Goal: Task Accomplishment & Management: Complete application form

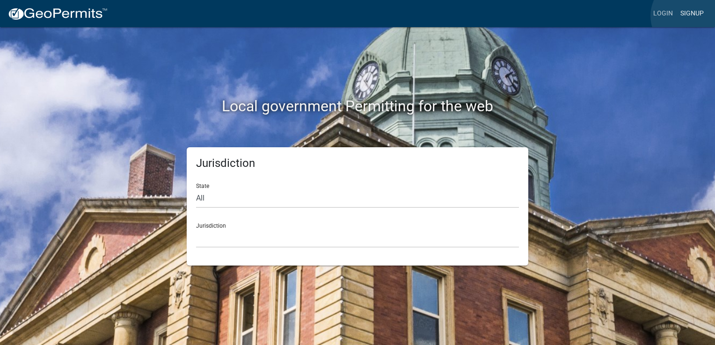
click at [689, 16] on link "Signup" at bounding box center [691, 14] width 31 height 18
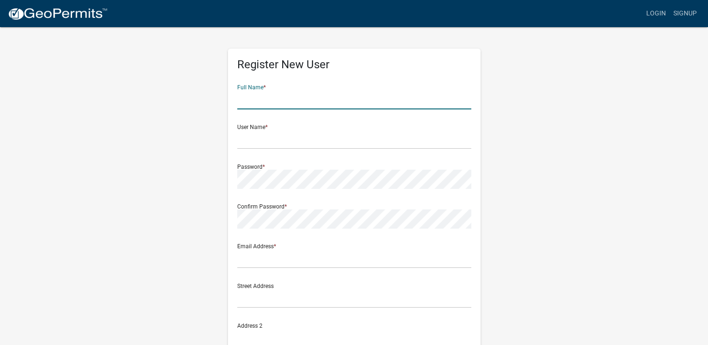
click at [289, 104] on input "text" at bounding box center [354, 99] width 234 height 19
type input "[PERSON_NAME]"
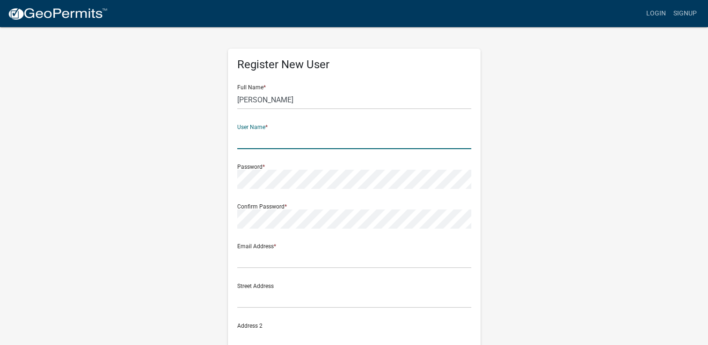
click at [307, 144] on input "text" at bounding box center [354, 139] width 234 height 19
type input "Chiko"
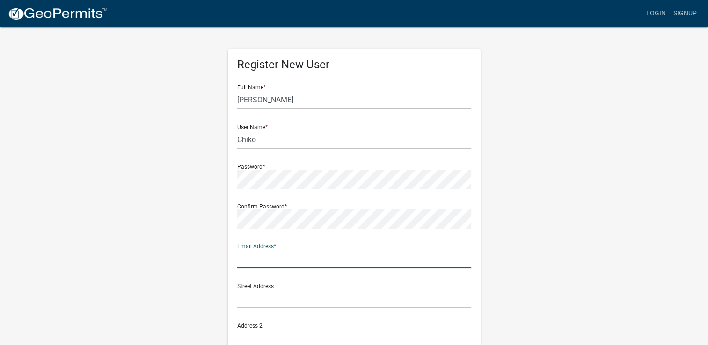
click at [335, 263] on input "text" at bounding box center [354, 258] width 234 height 19
click at [241, 261] on input "[EMAIL_ADDRESS][DOMAIN_NAME]" at bounding box center [354, 258] width 234 height 19
type input "[EMAIL_ADDRESS][DOMAIN_NAME]"
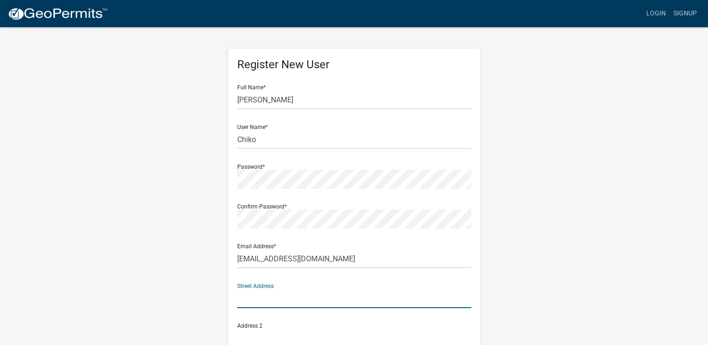
click at [262, 302] on input "text" at bounding box center [354, 298] width 234 height 19
type input "[STREET_ADDRESS]"
type input "Eatonton"
type input "[US_STATE]"
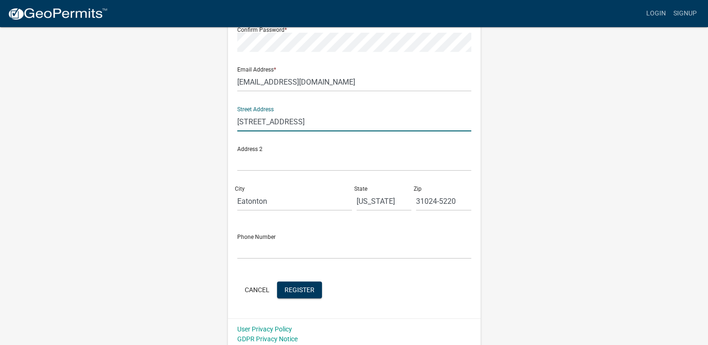
scroll to position [181, 0]
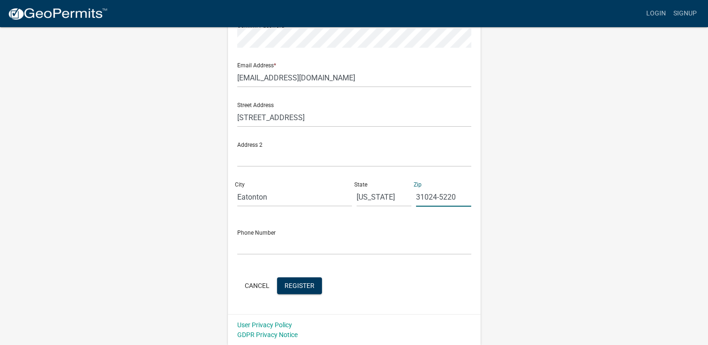
click at [460, 198] on input "31024-5220" at bounding box center [443, 197] width 55 height 19
type input "31024"
click at [278, 244] on input "text" at bounding box center [354, 245] width 234 height 19
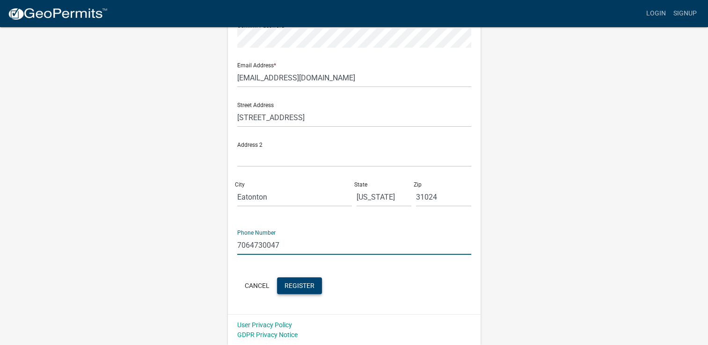
type input "7064730047"
click at [305, 287] on span "Register" at bounding box center [299, 285] width 30 height 7
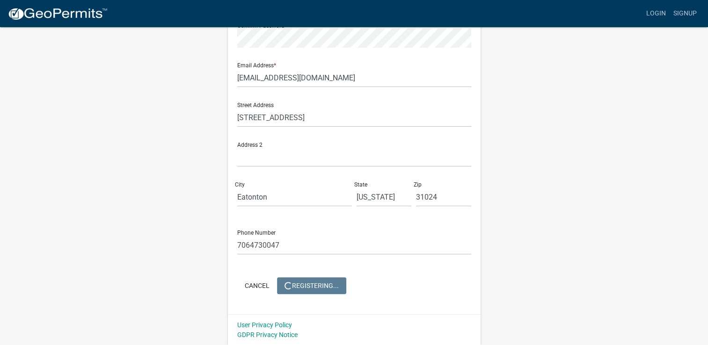
scroll to position [0, 0]
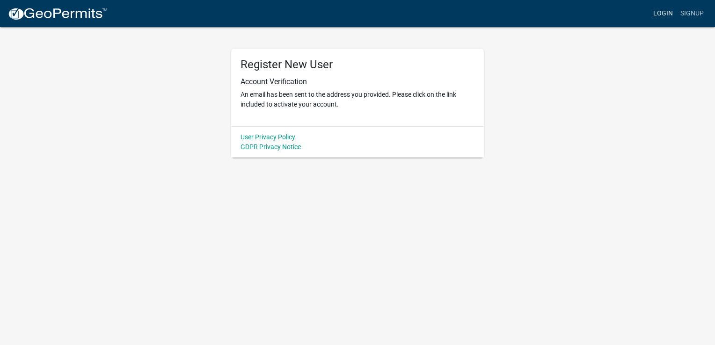
click at [665, 12] on link "Login" at bounding box center [662, 14] width 27 height 18
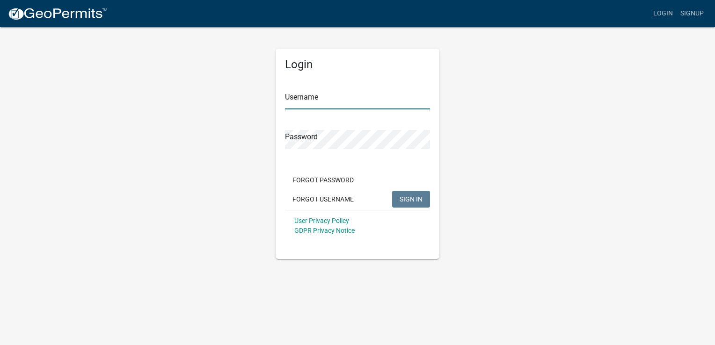
type input "Chiko"
click at [411, 200] on span "SIGN IN" at bounding box center [411, 198] width 23 height 7
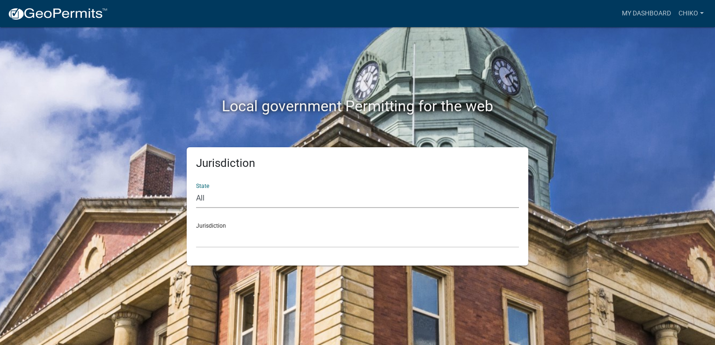
click at [292, 201] on select "All [US_STATE] [US_STATE] [US_STATE] [US_STATE] [US_STATE] [US_STATE] [US_STATE…" at bounding box center [357, 198] width 323 height 19
select select "[US_STATE]"
click at [196, 189] on select "All [US_STATE] [US_STATE] [US_STATE] [US_STATE] [US_STATE] [US_STATE] [US_STATE…" at bounding box center [357, 198] width 323 height 19
click at [268, 239] on select "[GEOGRAPHIC_DATA], [US_STATE][PERSON_NAME][GEOGRAPHIC_DATA], [US_STATE][PERSON_…" at bounding box center [357, 238] width 323 height 19
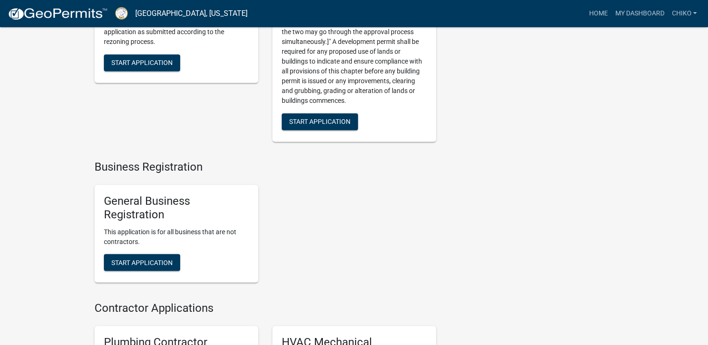
scroll to position [1603, 0]
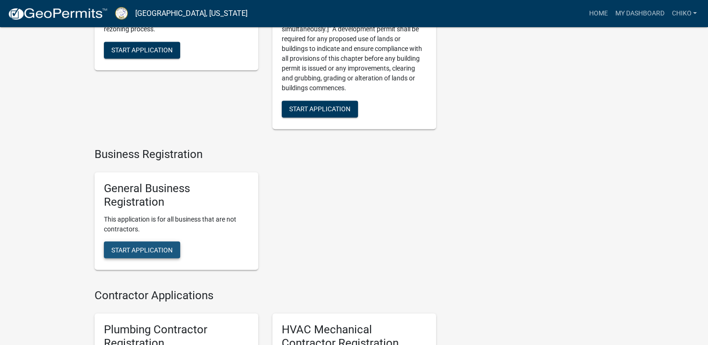
click at [154, 254] on span "Start Application" at bounding box center [141, 249] width 61 height 7
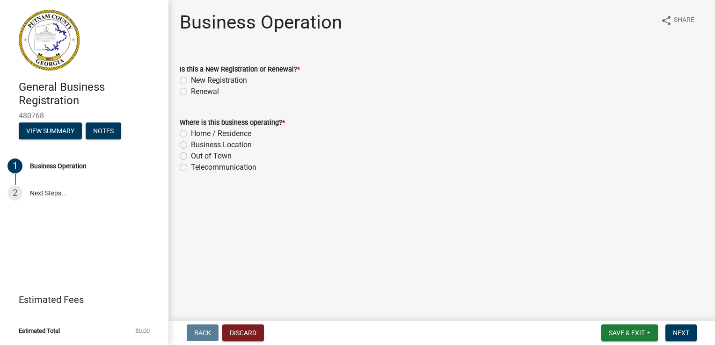
click at [191, 84] on label "New Registration" at bounding box center [219, 80] width 56 height 11
click at [191, 81] on input "New Registration" at bounding box center [194, 78] width 6 height 6
radio input "true"
click at [191, 135] on label "Home / Residence" at bounding box center [221, 133] width 60 height 11
click at [191, 134] on input "Home / Residence" at bounding box center [194, 131] width 6 height 6
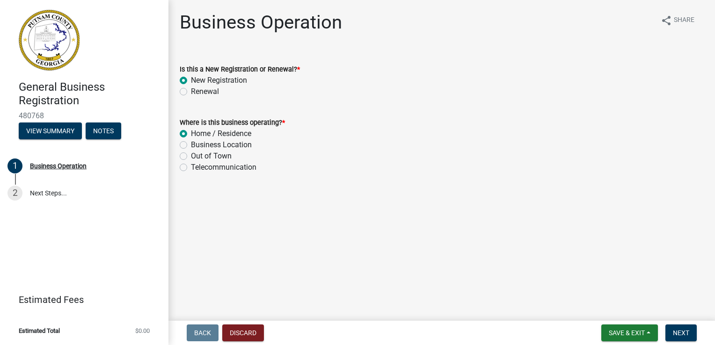
radio input "true"
click at [681, 330] on span "Next" at bounding box center [681, 332] width 16 height 7
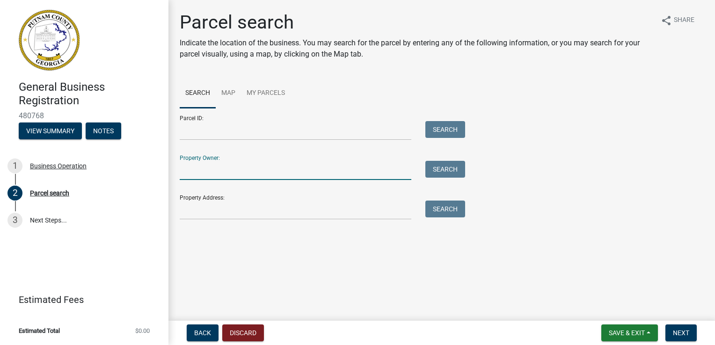
click at [207, 166] on input "Property Owner:" at bounding box center [296, 170] width 232 height 19
type input "[PERSON_NAME]"
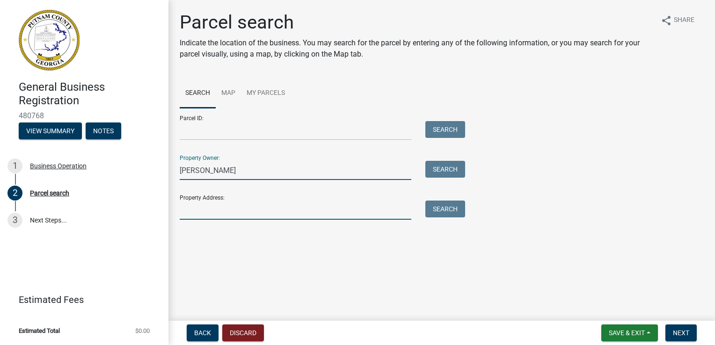
type input "[STREET_ADDRESS]"
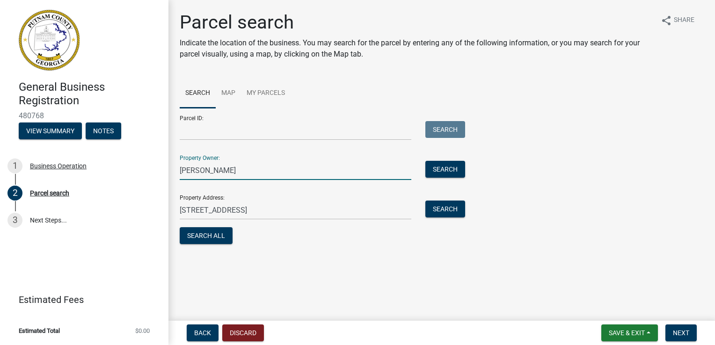
click at [238, 169] on input "[PERSON_NAME]" at bounding box center [296, 170] width 232 height 19
type input "[PERSON_NAME]"
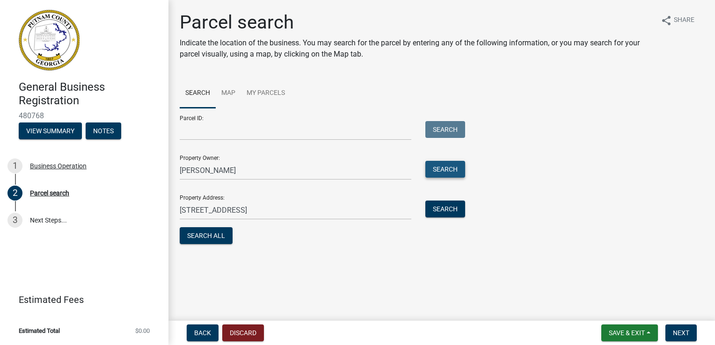
click at [447, 169] on button "Search" at bounding box center [445, 169] width 40 height 17
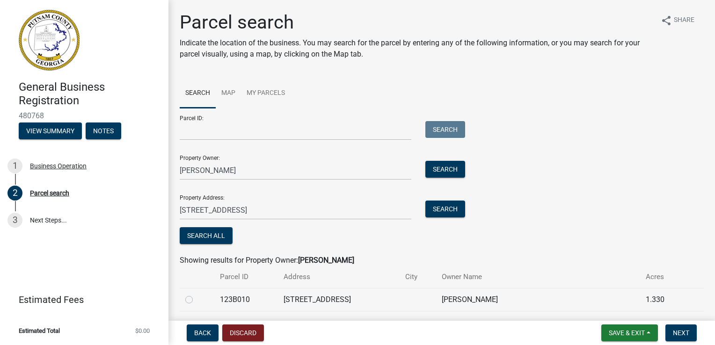
click at [196, 294] on label at bounding box center [196, 294] width 0 height 0
click at [196, 300] on input "radio" at bounding box center [199, 297] width 6 height 6
radio input "true"
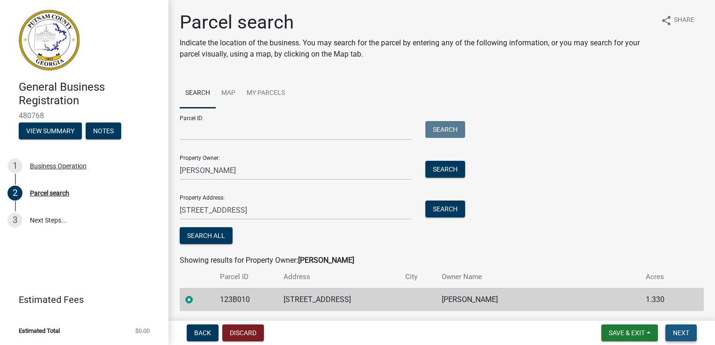
click at [681, 330] on span "Next" at bounding box center [681, 332] width 16 height 7
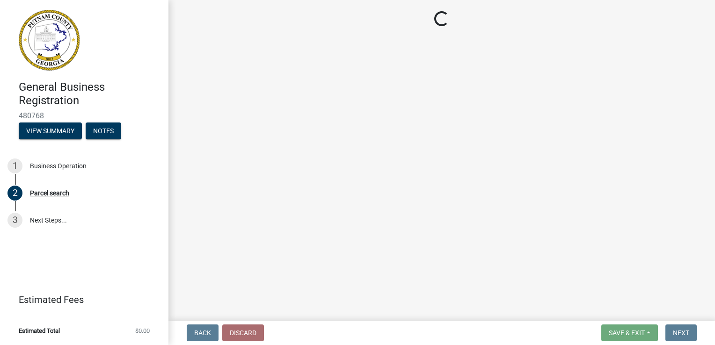
select select "GA"
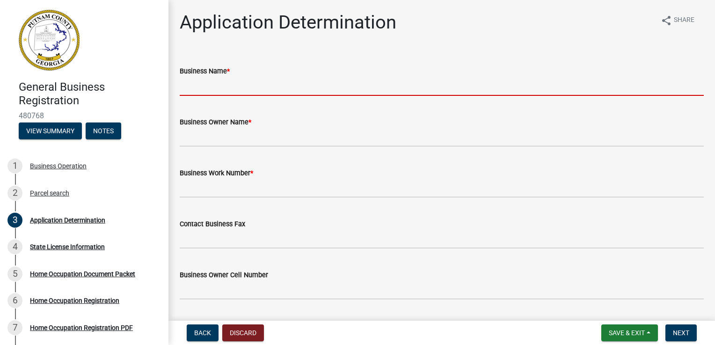
click at [266, 78] on input "Business Name *" at bounding box center [442, 86] width 524 height 19
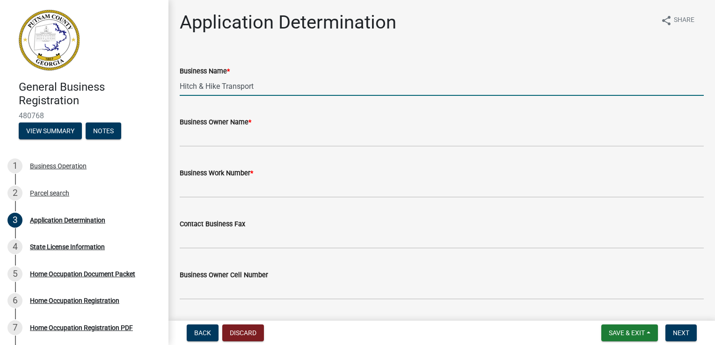
type input "Hitch & Hike Transport"
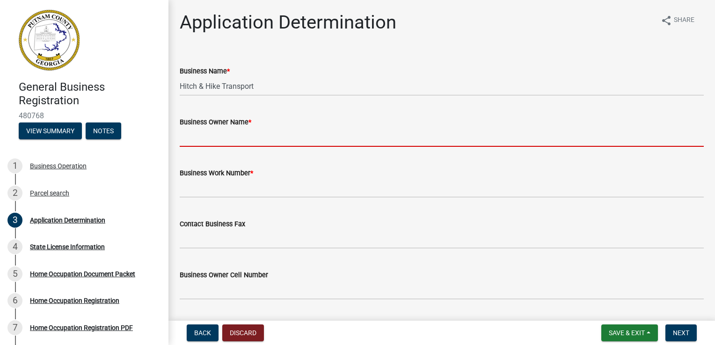
click at [229, 139] on input "Business Owner Name *" at bounding box center [442, 137] width 524 height 19
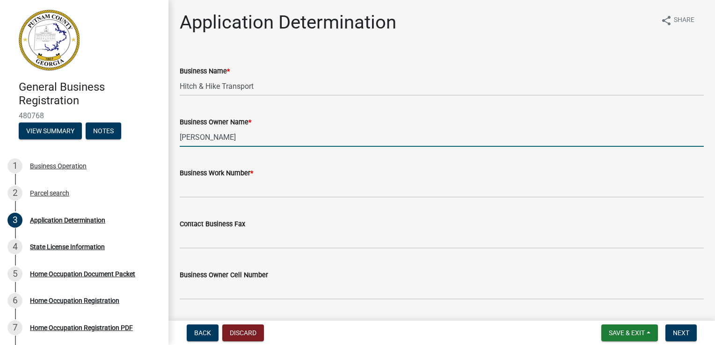
type input "[PERSON_NAME]"
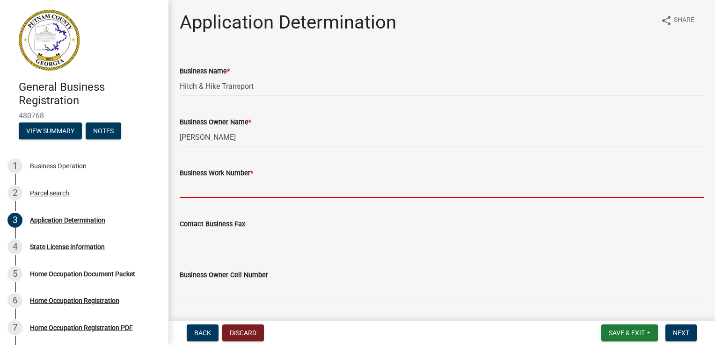
click at [203, 189] on input "Business Work Number *" at bounding box center [442, 188] width 524 height 19
type input "7064730047"
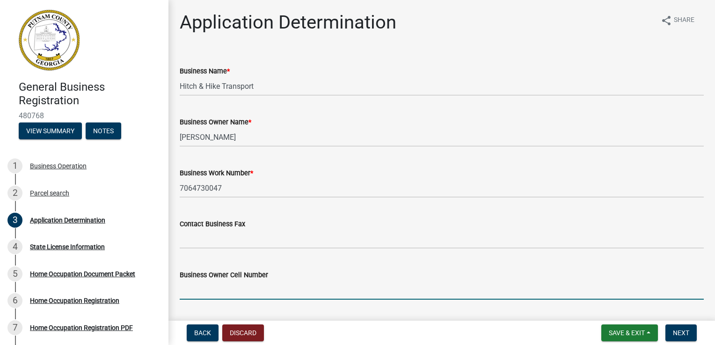
click at [195, 290] on input "Business Owner Cell Number" at bounding box center [442, 290] width 524 height 19
type input "7064730047"
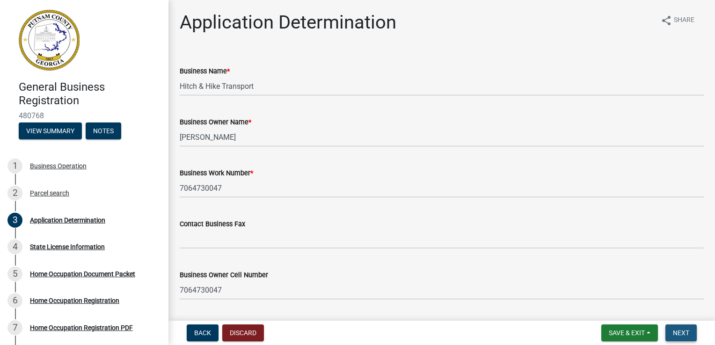
click at [687, 333] on span "Next" at bounding box center [681, 332] width 16 height 7
click at [681, 335] on span "Next" at bounding box center [681, 332] width 16 height 7
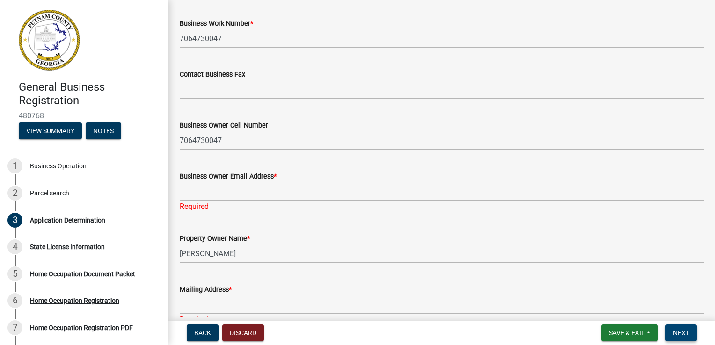
scroll to position [168, 0]
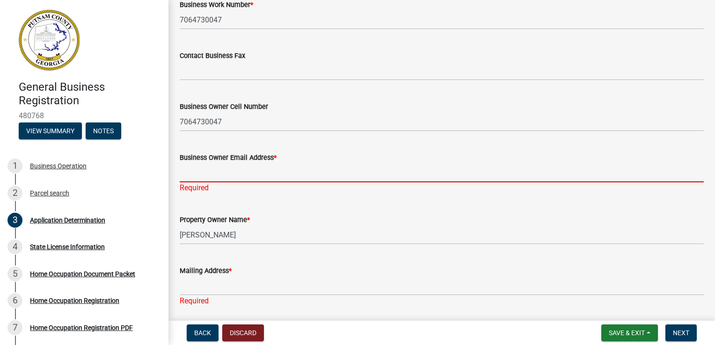
click at [235, 175] on input "Business Owner Email Address *" at bounding box center [442, 172] width 524 height 19
type input "[EMAIL_ADDRESS][DOMAIN_NAME]"
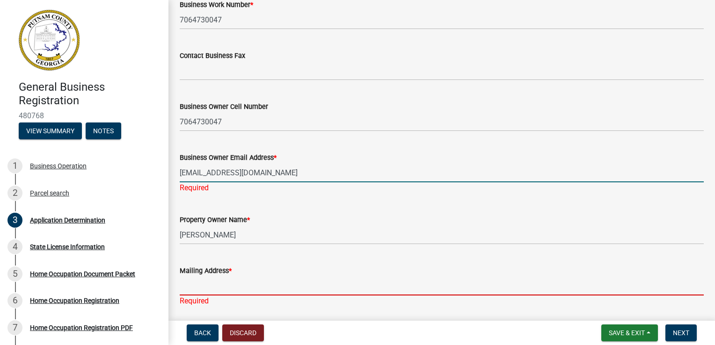
type input "[EMAIL_ADDRESS][DOMAIN_NAME]"
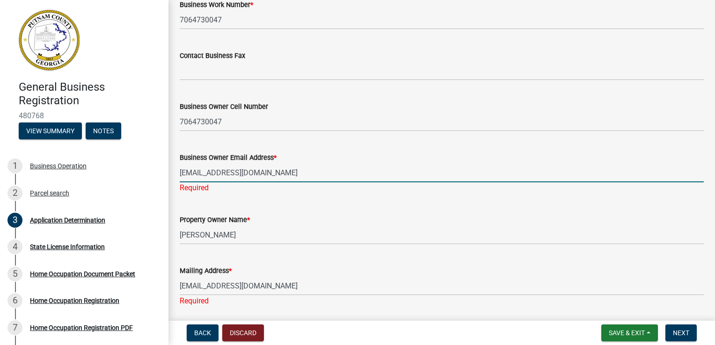
type input "[EMAIL_ADDRESS][DOMAIN_NAME]"
type input "[STREET_ADDRESS]"
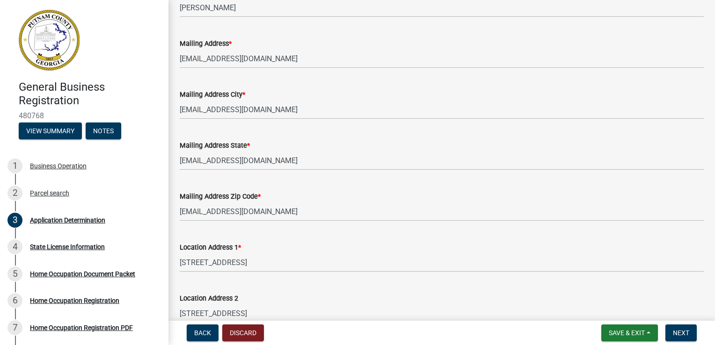
scroll to position [393, 0]
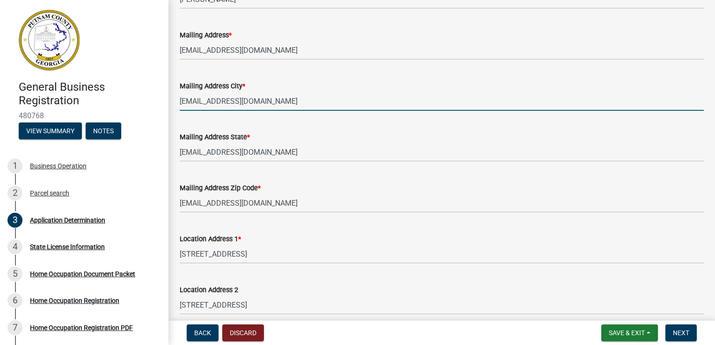
click at [273, 104] on input "[EMAIL_ADDRESS][DOMAIN_NAME]" at bounding box center [442, 101] width 524 height 19
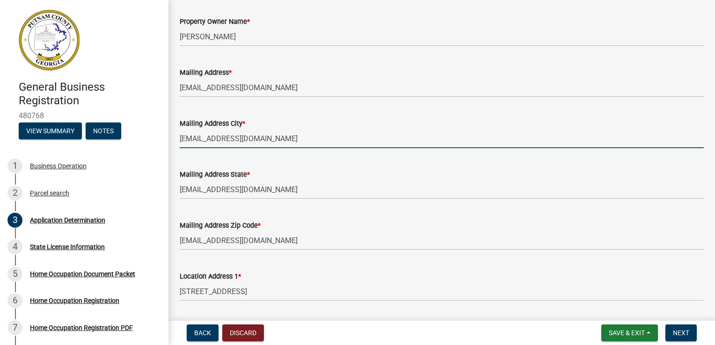
scroll to position [337, 0]
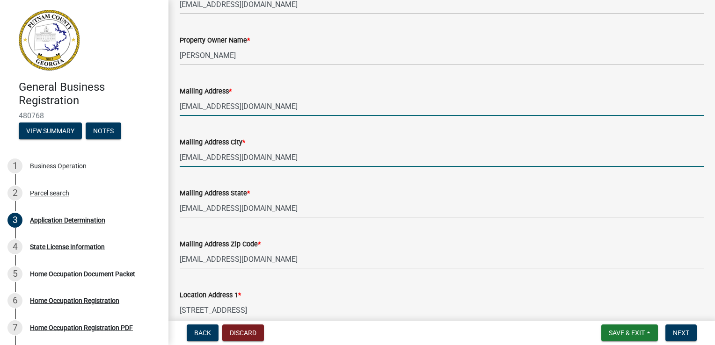
click at [352, 110] on input "[EMAIL_ADDRESS][DOMAIN_NAME]" at bounding box center [442, 106] width 524 height 19
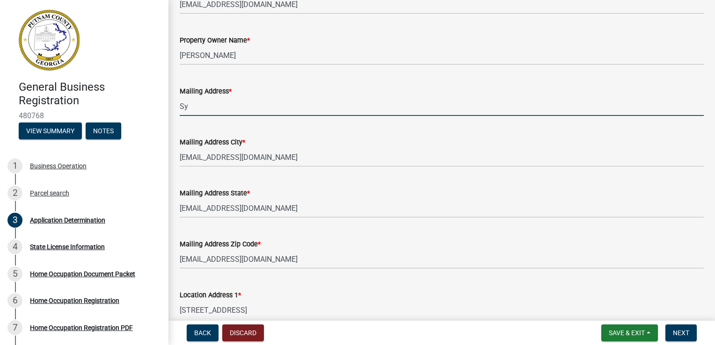
type input "S"
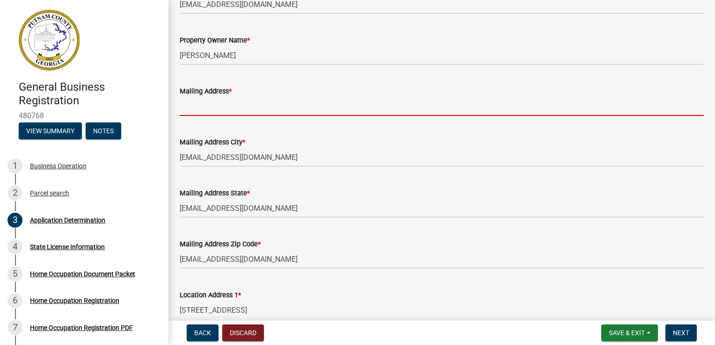
scroll to position [318, 0]
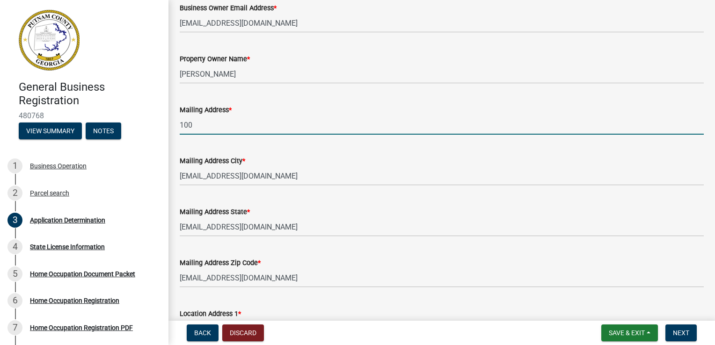
type input "[STREET_ADDRESS]"
type input "[EMAIL_ADDRESS][DOMAIN_NAME]"
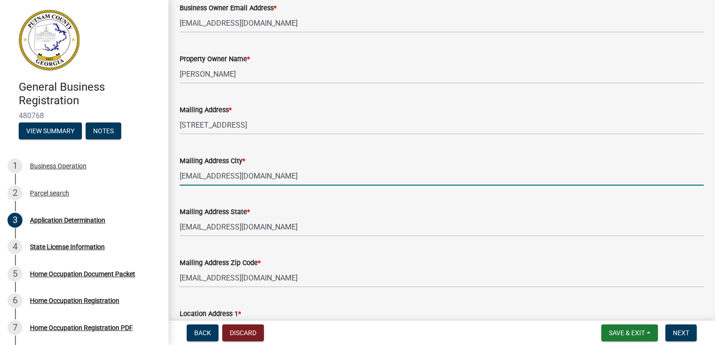
click at [273, 178] on input "[EMAIL_ADDRESS][DOMAIN_NAME]" at bounding box center [442, 176] width 524 height 19
type input "S"
type input "Eatonton"
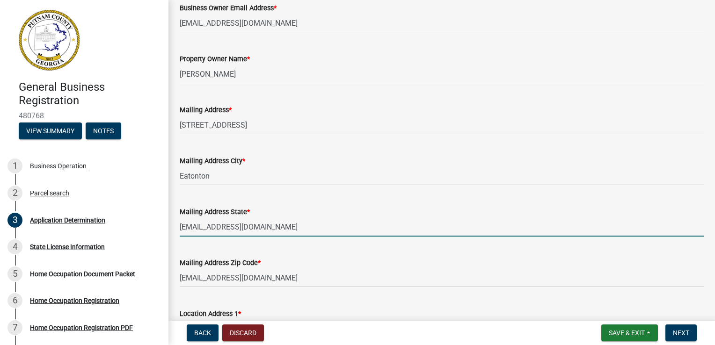
click at [271, 225] on input "[EMAIL_ADDRESS][DOMAIN_NAME]" at bounding box center [442, 227] width 524 height 19
type input "S"
type input "[US_STATE]"
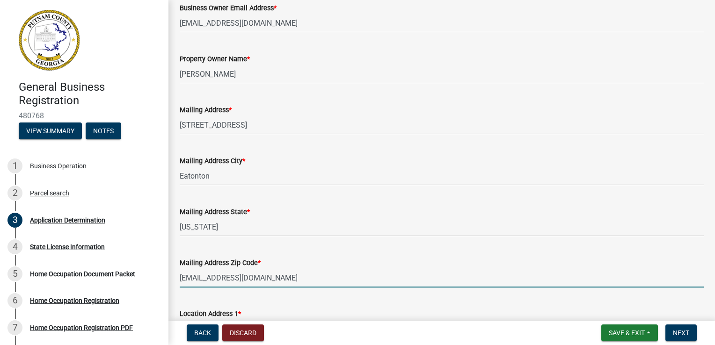
click at [267, 279] on input "[EMAIL_ADDRESS][DOMAIN_NAME]" at bounding box center [442, 278] width 524 height 19
type input "S"
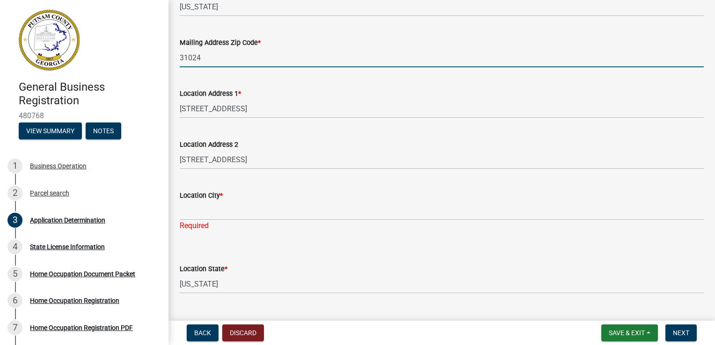
scroll to position [543, 0]
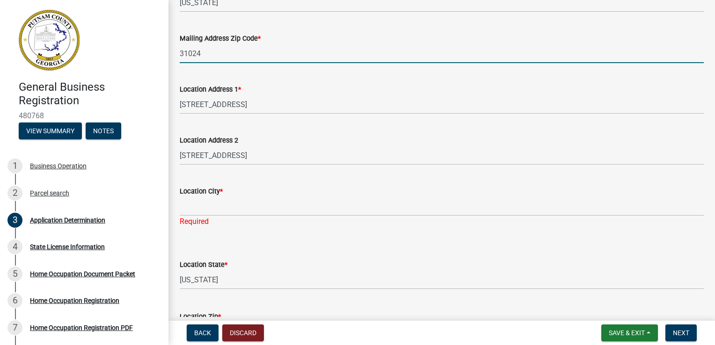
type input "31024"
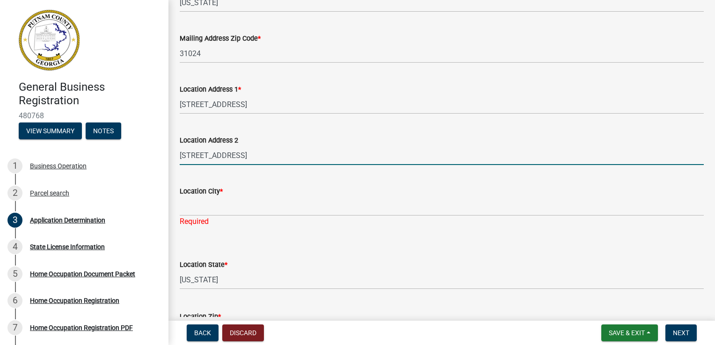
click at [281, 161] on input "[STREET_ADDRESS]" at bounding box center [442, 155] width 524 height 19
type input "1"
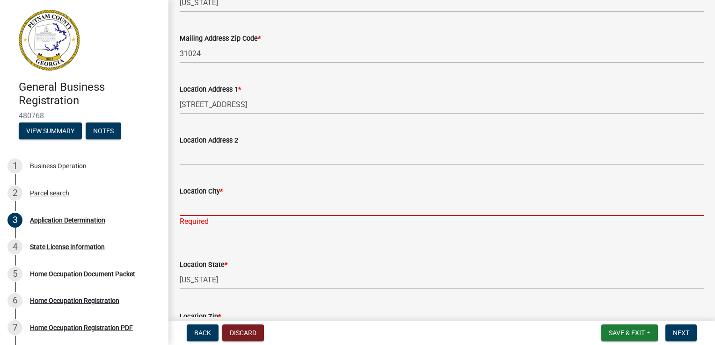
click at [209, 211] on input "Location City *" at bounding box center [442, 206] width 524 height 19
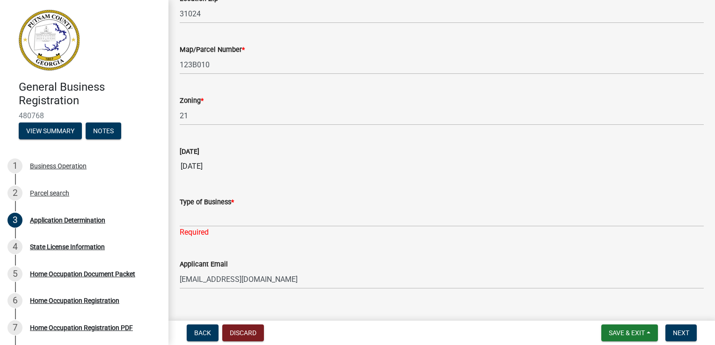
scroll to position [876, 0]
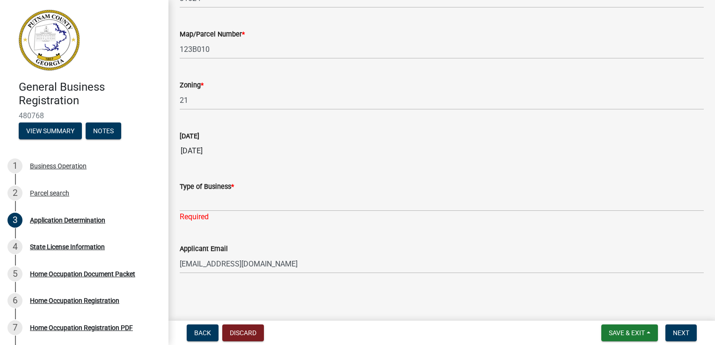
type input "Eatonton"
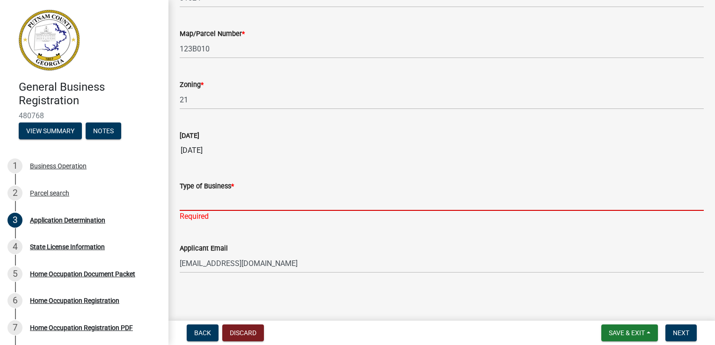
scroll to position [865, 0]
click at [356, 204] on input "Type of Business *" at bounding box center [442, 201] width 524 height 19
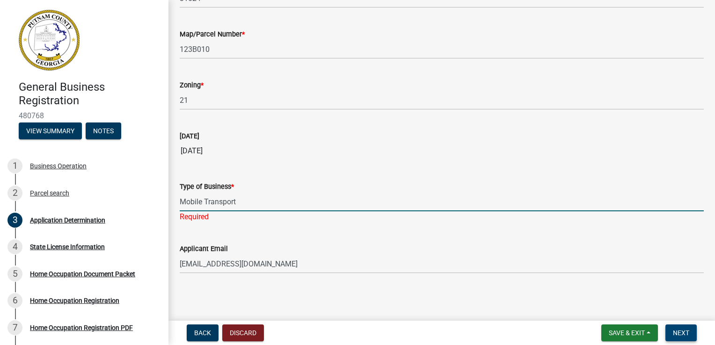
type input "Mobile Transport"
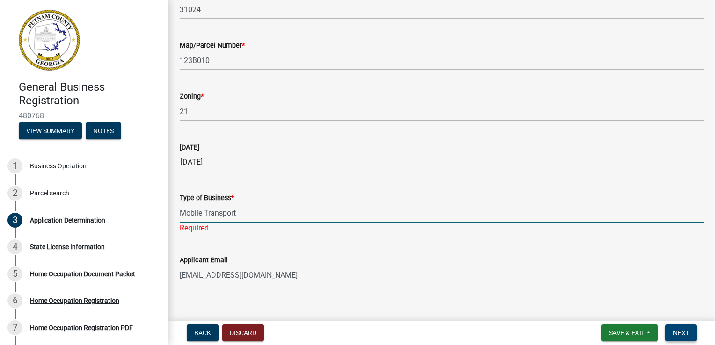
click at [680, 332] on span "Next" at bounding box center [681, 332] width 16 height 7
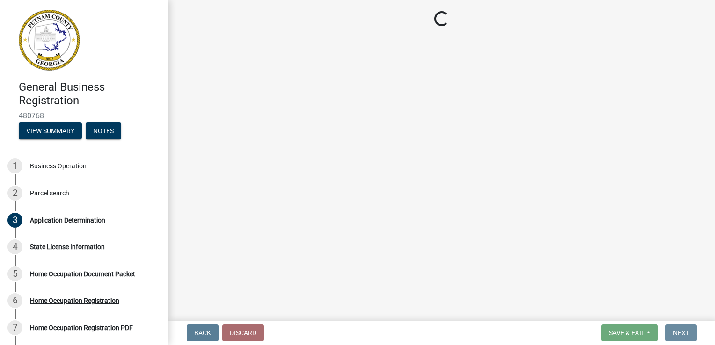
scroll to position [0, 0]
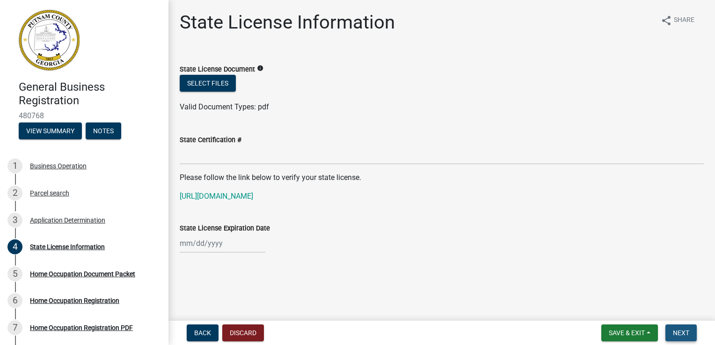
click at [679, 336] on span "Next" at bounding box center [681, 332] width 16 height 7
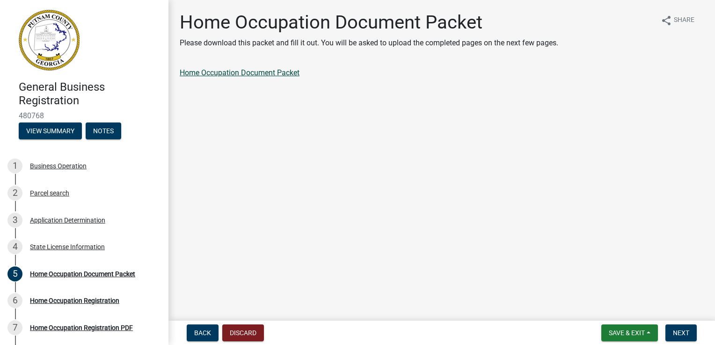
click at [271, 74] on link "Home Occupation Document Packet" at bounding box center [240, 72] width 120 height 9
click at [276, 74] on link "Home Occupation Document Packet" at bounding box center [240, 72] width 120 height 9
click at [348, 7] on main "Home Occupation Document Packet Please download this packet and fill it out. Yo…" at bounding box center [441, 158] width 546 height 317
click at [684, 335] on span "Next" at bounding box center [681, 332] width 16 height 7
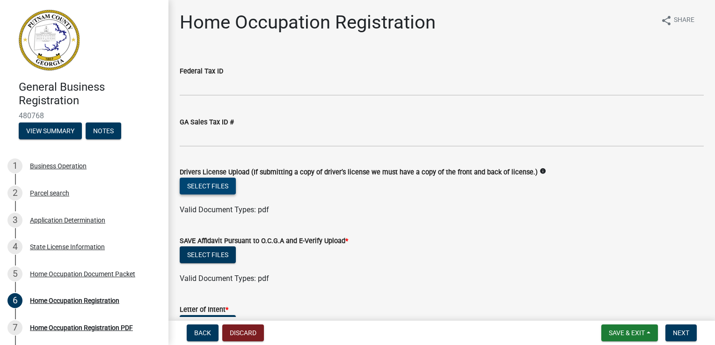
click at [218, 187] on button "Select files" at bounding box center [208, 186] width 56 height 17
click at [600, 262] on div "Select files" at bounding box center [442, 256] width 524 height 19
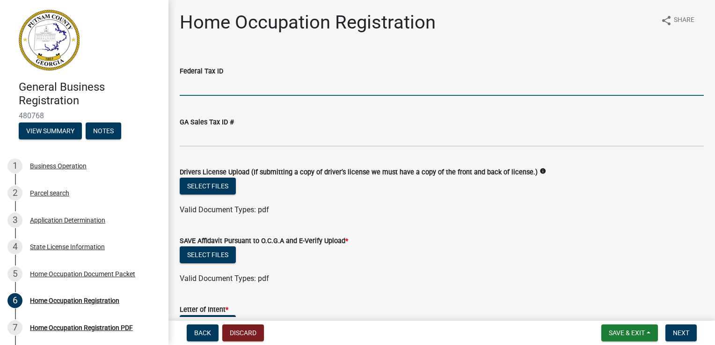
click at [410, 95] on input "Federal Tax ID" at bounding box center [442, 86] width 524 height 19
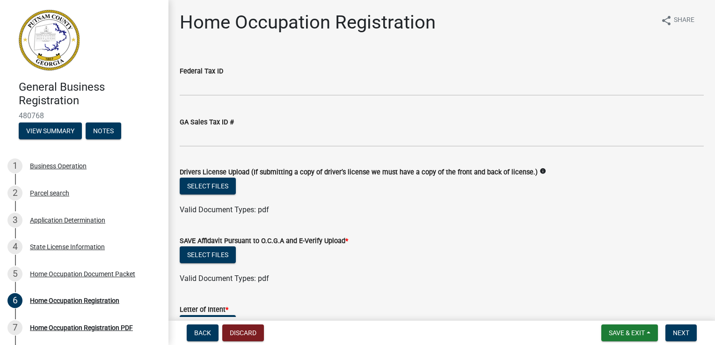
click at [610, 53] on div "Federal Tax ID" at bounding box center [442, 74] width 524 height 44
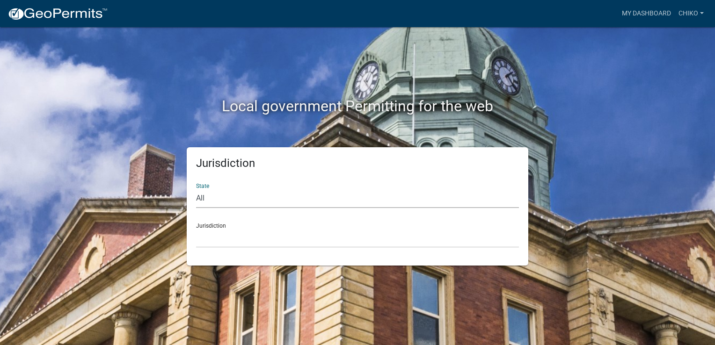
click at [261, 205] on select "All [US_STATE] [US_STATE] [US_STATE] [US_STATE] [US_STATE] [US_STATE] [US_STATE…" at bounding box center [357, 198] width 323 height 19
select select "[US_STATE]"
click at [196, 189] on select "All [US_STATE] [US_STATE] [US_STATE] [US_STATE] [US_STATE] [US_STATE] [US_STATE…" at bounding box center [357, 198] width 323 height 19
click at [249, 228] on div "Jurisdiction Carroll County, Georgia Cook County, Georgia Crawford County, Geor…" at bounding box center [357, 232] width 323 height 32
click at [230, 229] on select "[GEOGRAPHIC_DATA], [US_STATE][PERSON_NAME][GEOGRAPHIC_DATA], [US_STATE][PERSON_…" at bounding box center [357, 238] width 323 height 19
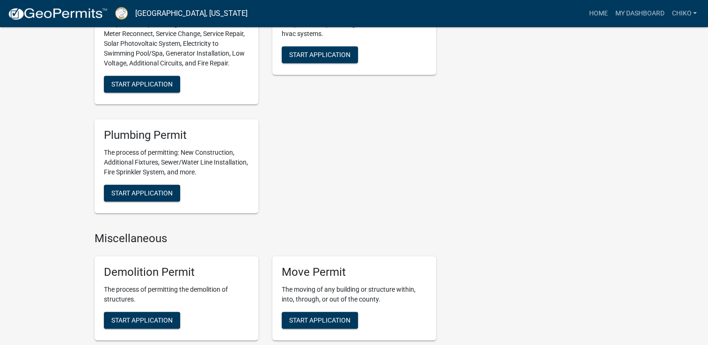
scroll to position [515, 0]
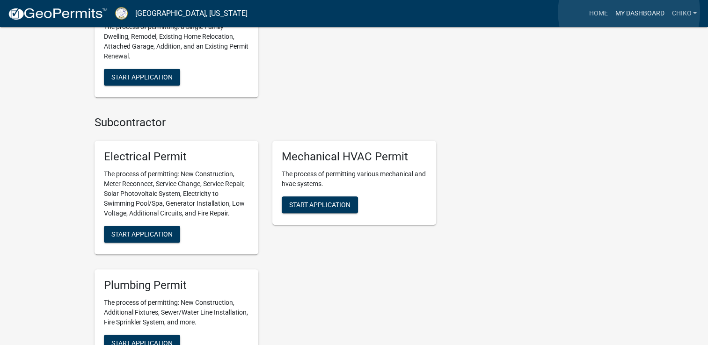
click at [629, 12] on link "My Dashboard" at bounding box center [639, 14] width 57 height 18
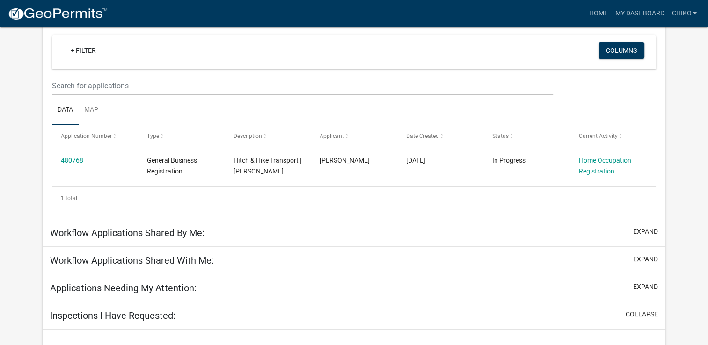
scroll to position [87, 0]
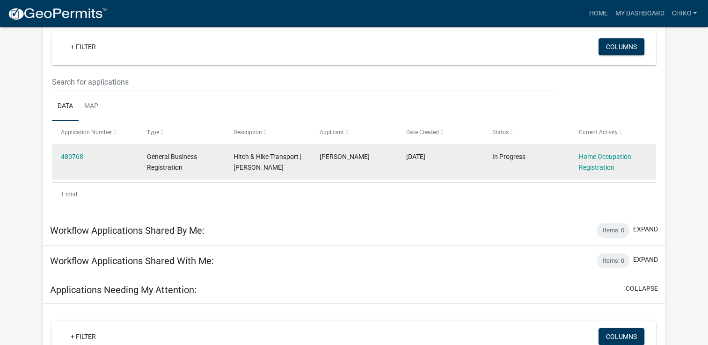
click at [573, 160] on datatable-body-cell "Home Occupation Registration" at bounding box center [612, 162] width 86 height 35
click at [582, 157] on link "Home Occupation Registration" at bounding box center [604, 162] width 52 height 18
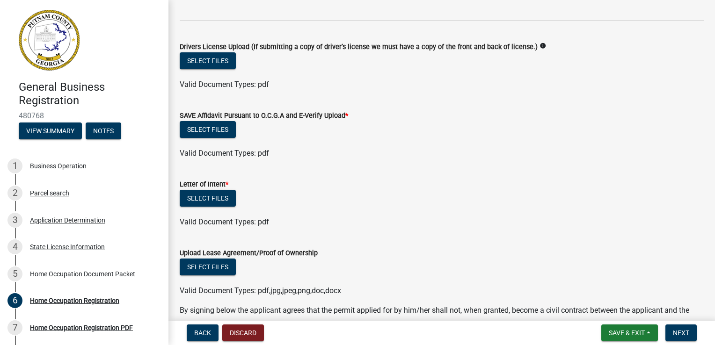
scroll to position [140, 0]
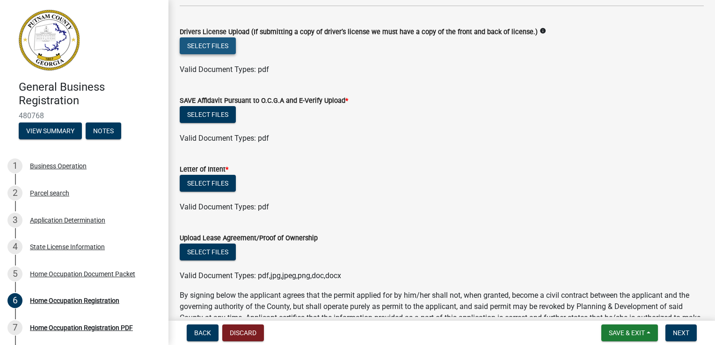
click at [217, 44] on button "Select files" at bounding box center [208, 45] width 56 height 17
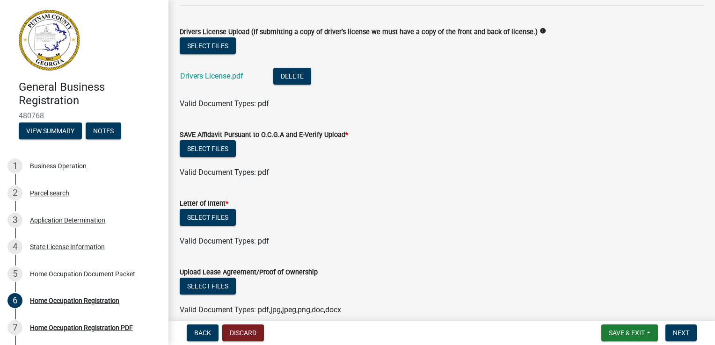
click at [404, 113] on wm-data-entity-input "Drivers License Upload (If submitting a copy of driver’s license we must have a…" at bounding box center [442, 66] width 524 height 103
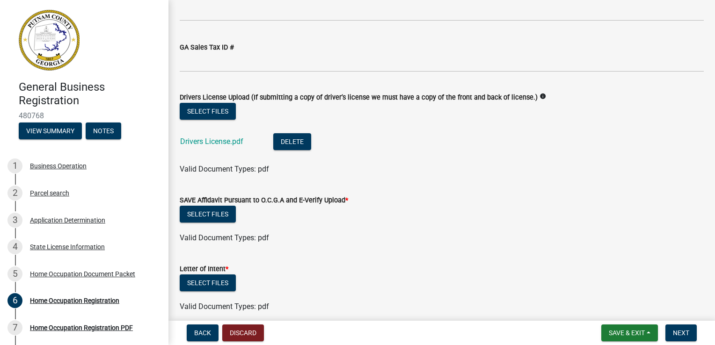
scroll to position [94, 0]
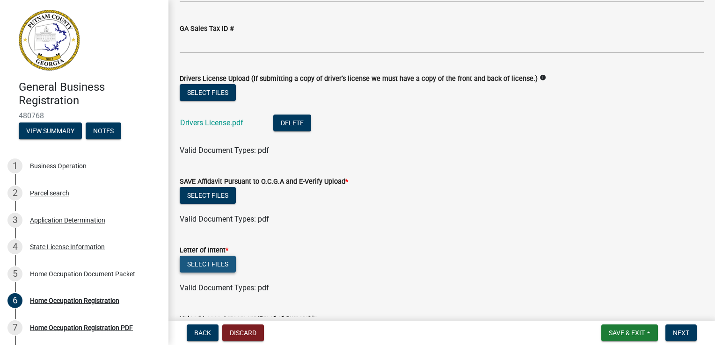
click at [219, 266] on button "Select files" at bounding box center [208, 264] width 56 height 17
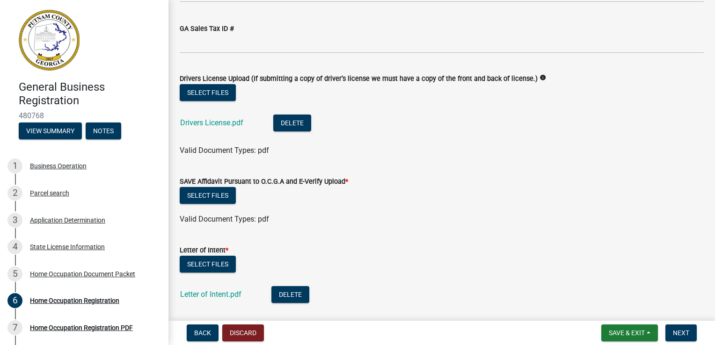
click at [390, 251] on div "Letter of Intent *" at bounding box center [442, 250] width 524 height 11
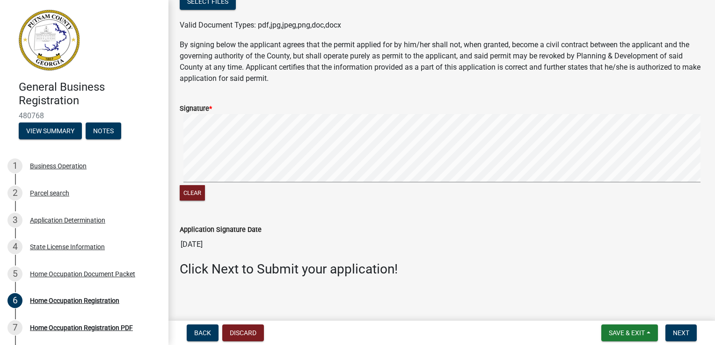
scroll to position [463, 0]
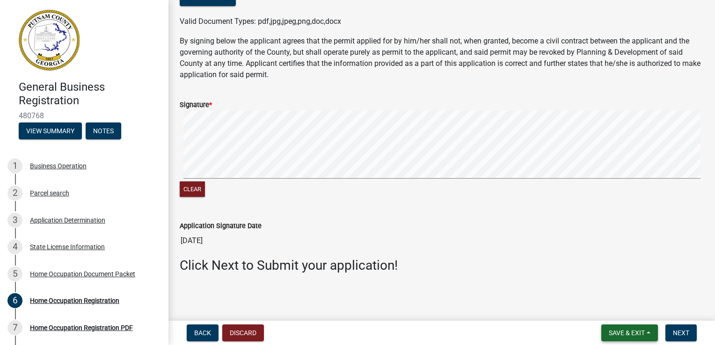
click at [621, 331] on span "Save & Exit" at bounding box center [627, 332] width 36 height 7
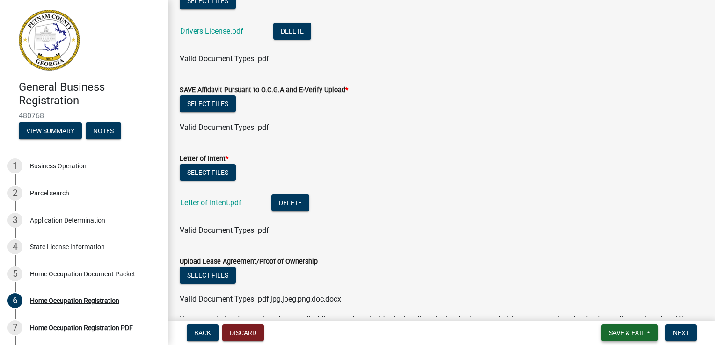
scroll to position [0, 0]
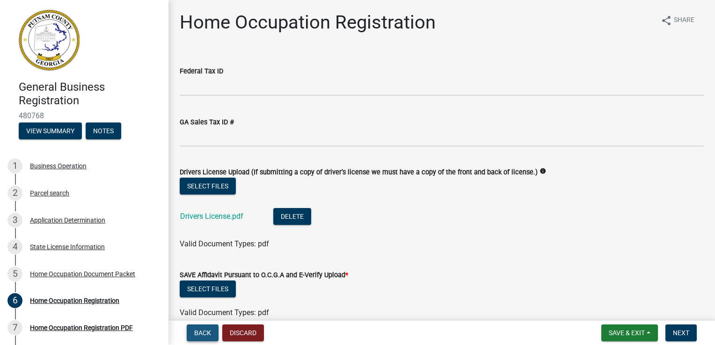
click at [210, 333] on span "Back" at bounding box center [202, 332] width 17 height 7
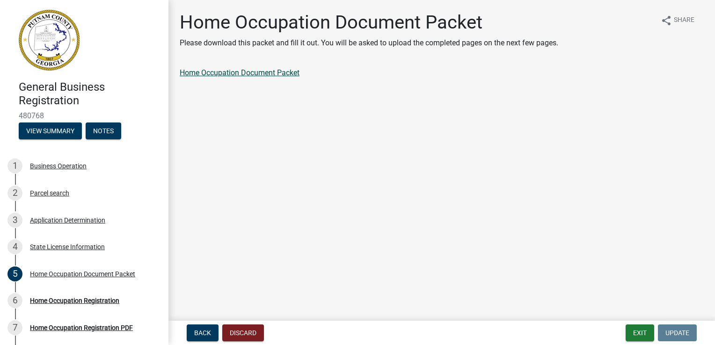
click at [274, 72] on link "Home Occupation Document Packet" at bounding box center [240, 72] width 120 height 9
click at [249, 74] on link "Home Occupation Document Packet" at bounding box center [240, 72] width 120 height 9
click at [204, 333] on span "Back" at bounding box center [202, 332] width 17 height 7
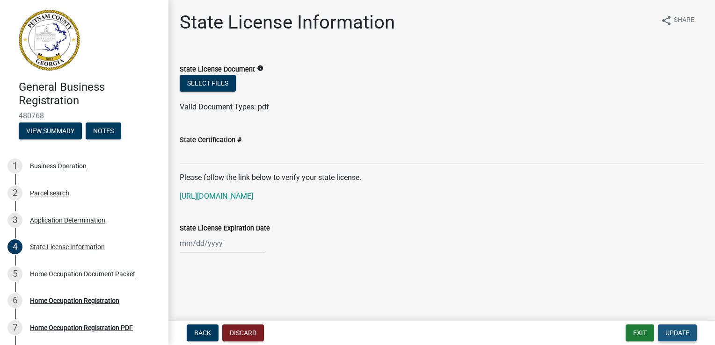
click at [672, 333] on span "Update" at bounding box center [677, 332] width 24 height 7
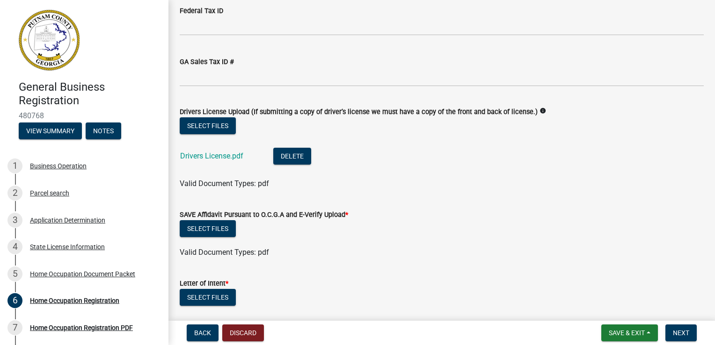
scroll to position [47, 0]
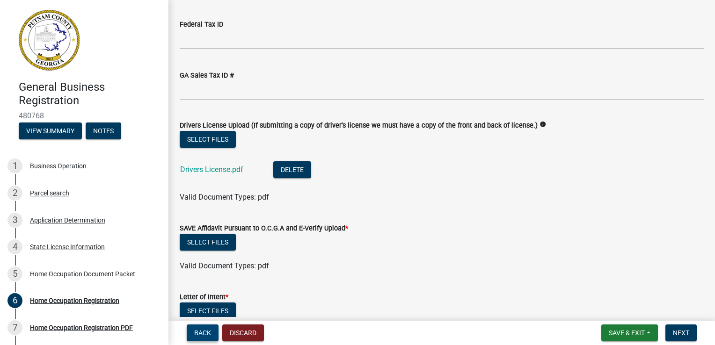
click at [208, 335] on span "Back" at bounding box center [202, 332] width 17 height 7
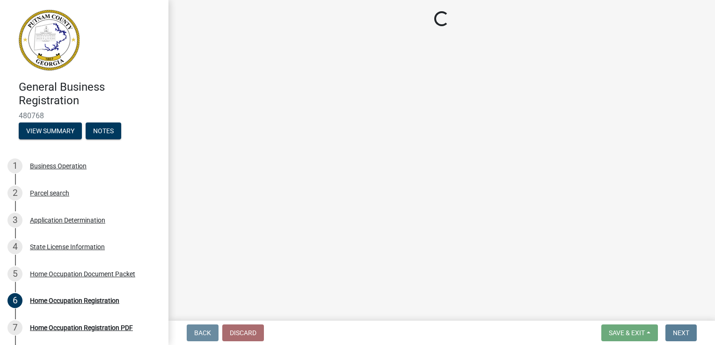
scroll to position [0, 0]
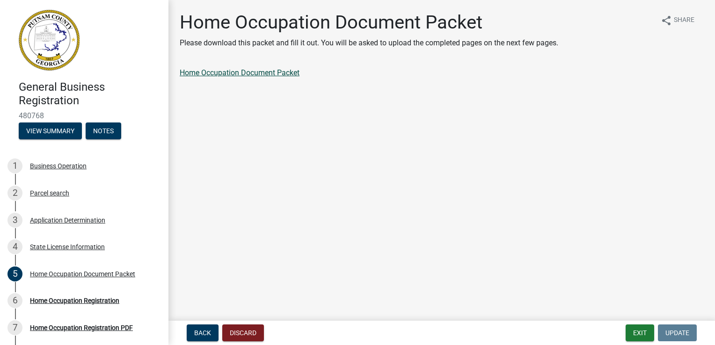
click at [257, 73] on link "Home Occupation Document Packet" at bounding box center [240, 72] width 120 height 9
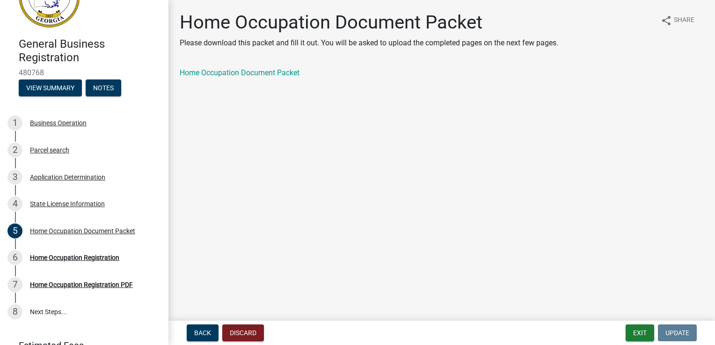
scroll to position [89, 0]
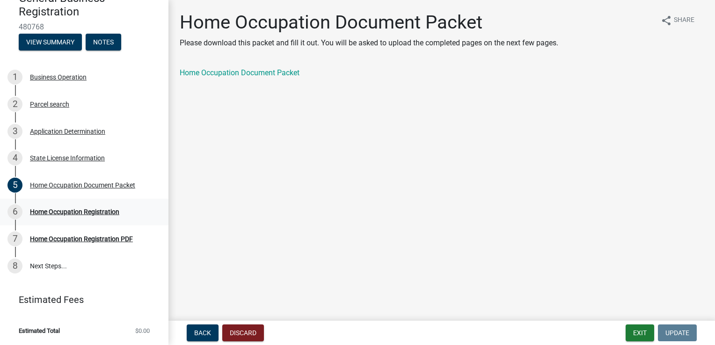
click at [103, 211] on div "Home Occupation Registration" at bounding box center [74, 212] width 89 height 7
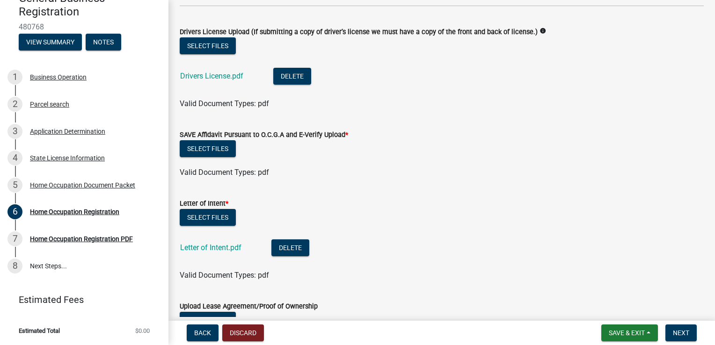
scroll to position [187, 0]
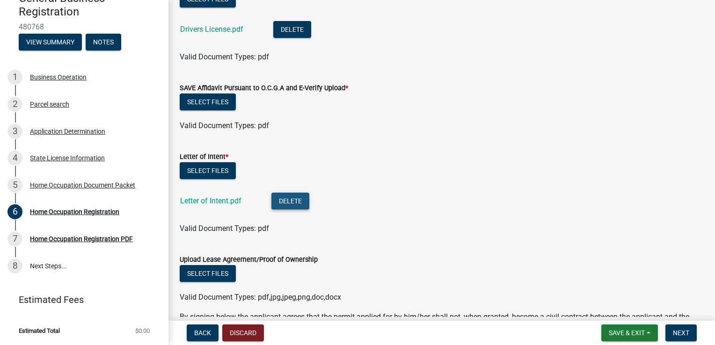
click at [290, 201] on button "Delete" at bounding box center [290, 201] width 38 height 17
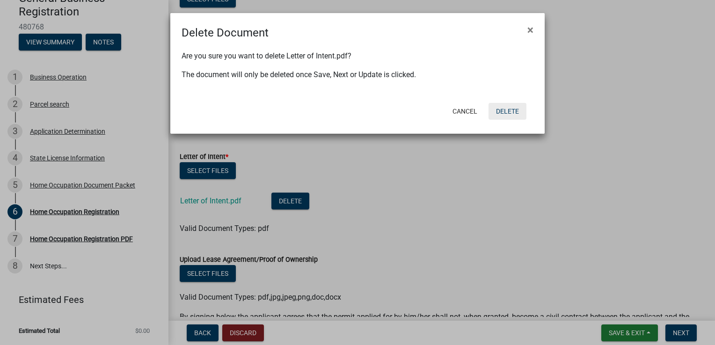
click at [507, 109] on button "Delete" at bounding box center [507, 111] width 38 height 17
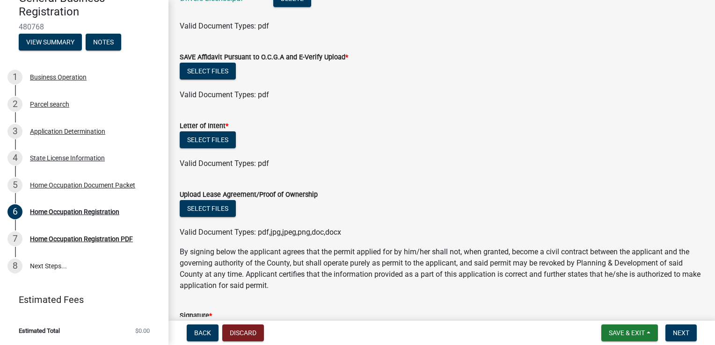
scroll to position [234, 0]
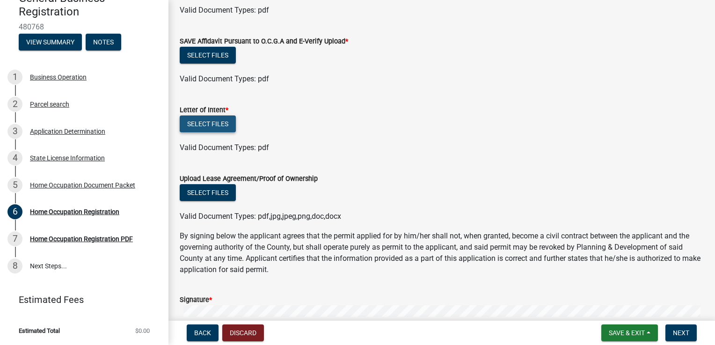
click at [211, 123] on button "Select files" at bounding box center [208, 124] width 56 height 17
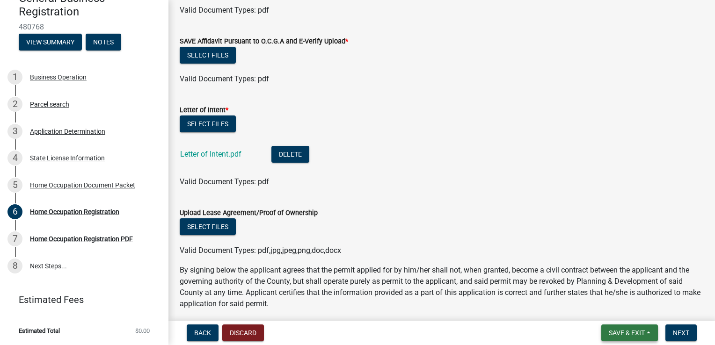
click at [618, 332] on span "Save & Exit" at bounding box center [627, 332] width 36 height 7
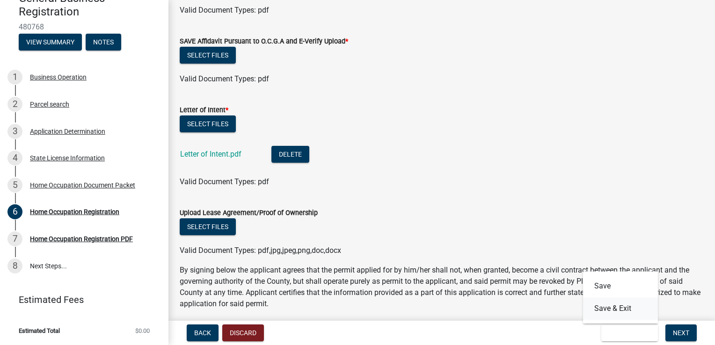
click at [615, 310] on button "Save & Exit" at bounding box center [620, 309] width 75 height 22
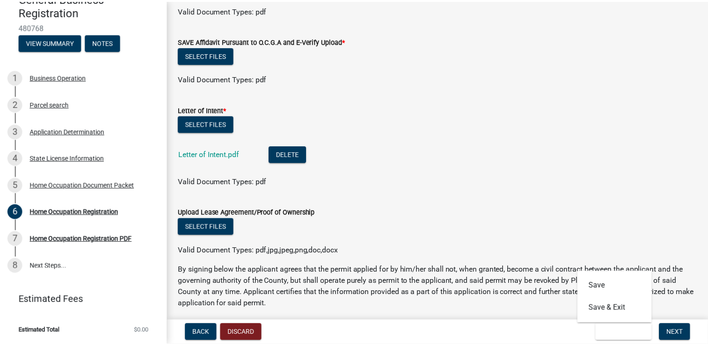
scroll to position [0, 0]
